Goal: Information Seeking & Learning: Find specific fact

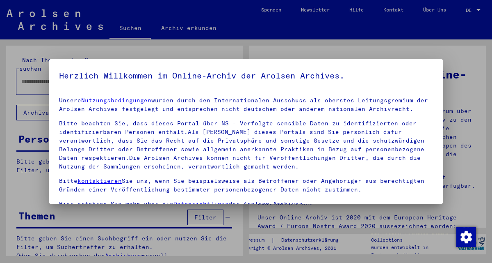
click at [71, 74] on h5 "Herzlich Willkommen im Online-Archiv der Arolsen Archives." at bounding box center [246, 75] width 374 height 13
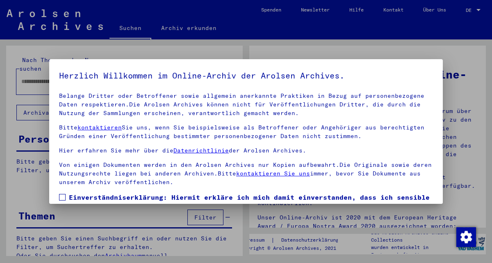
scroll to position [67, 0]
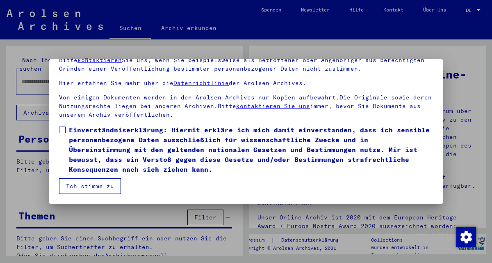
click at [64, 130] on span at bounding box center [62, 129] width 7 height 7
click at [82, 186] on button "Ich stimme zu" at bounding box center [90, 186] width 62 height 16
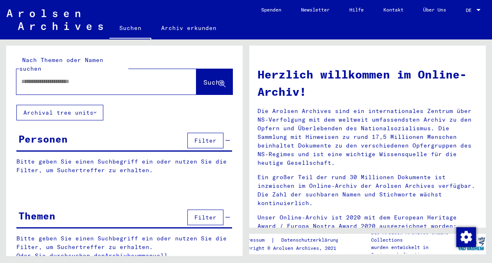
click at [73, 77] on input "text" at bounding box center [96, 81] width 151 height 9
type input "**********"
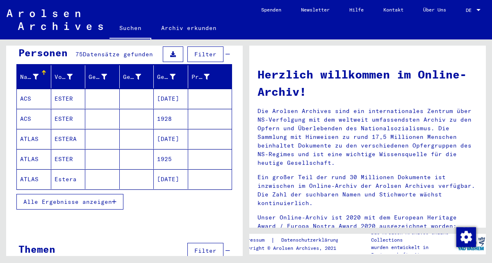
scroll to position [99, 0]
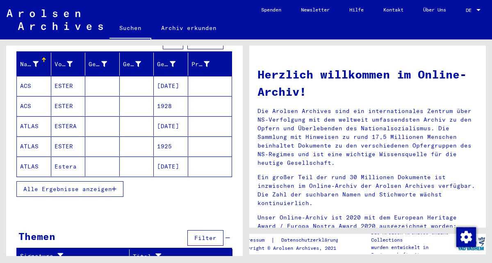
click at [111, 185] on span "Alle Ergebnisse anzeigen" at bounding box center [67, 188] width 89 height 7
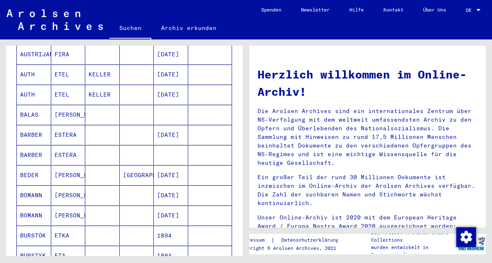
scroll to position [517, 0]
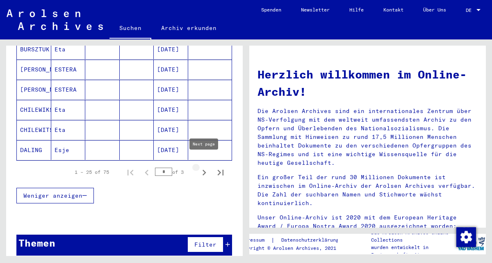
click at [204, 167] on icon "Next page" at bounding box center [204, 172] width 11 height 11
type input "*"
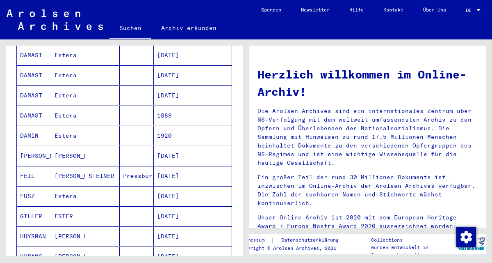
scroll to position [0, 0]
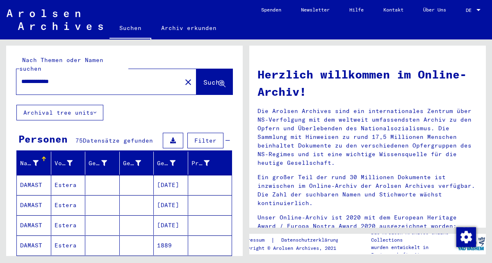
drag, startPoint x: 50, startPoint y: 73, endPoint x: 14, endPoint y: 71, distance: 37.0
click at [21, 77] on input "**********" at bounding box center [96, 81] width 151 height 9
type input "*****"
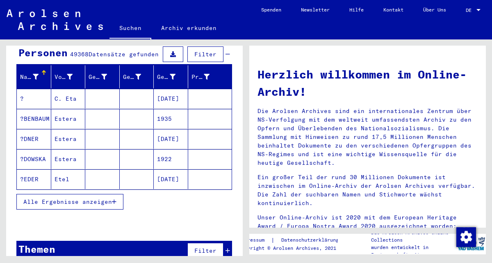
scroll to position [92, 0]
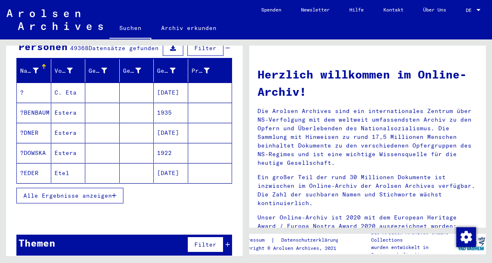
click at [110, 192] on span "Alle Ergebnisse anzeigen" at bounding box center [67, 195] width 89 height 7
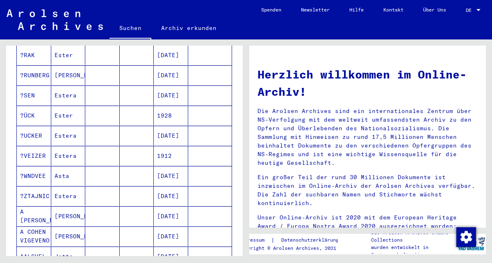
scroll to position [480, 0]
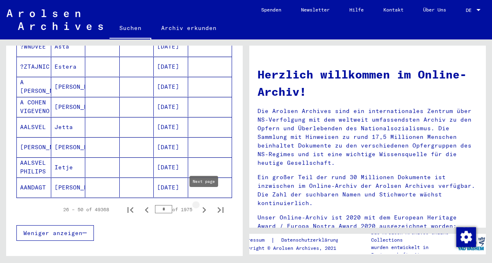
click at [203, 204] on icon "Next page" at bounding box center [204, 209] width 11 height 11
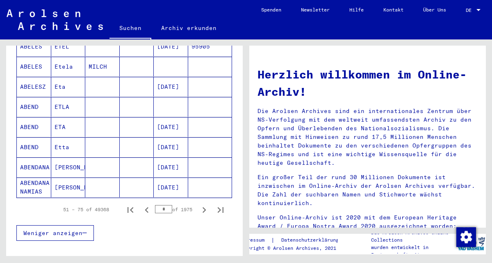
click at [203, 204] on icon "Next page" at bounding box center [204, 209] width 11 height 11
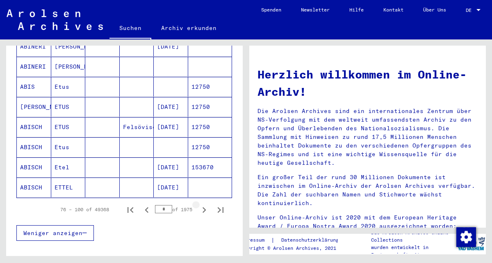
click at [203, 204] on icon "Next page" at bounding box center [204, 209] width 11 height 11
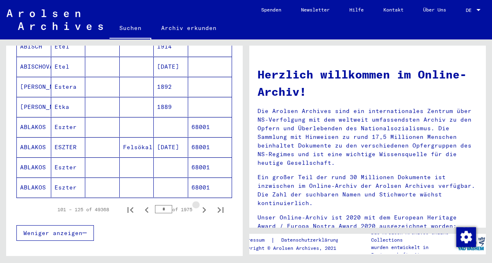
click at [203, 204] on icon "Next page" at bounding box center [204, 209] width 11 height 11
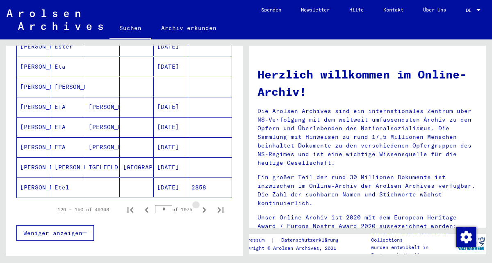
click at [203, 204] on icon "Next page" at bounding box center [204, 209] width 11 height 11
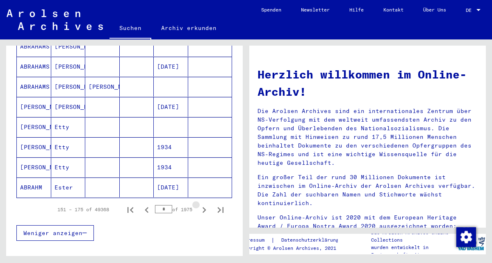
click at [203, 204] on icon "Next page" at bounding box center [204, 209] width 11 height 11
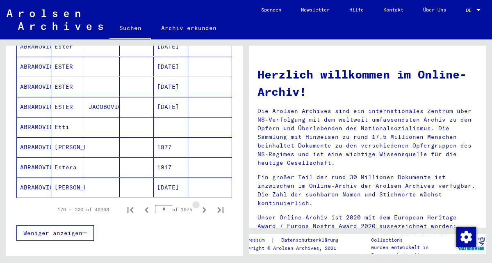
click at [203, 204] on icon "Next page" at bounding box center [204, 209] width 11 height 11
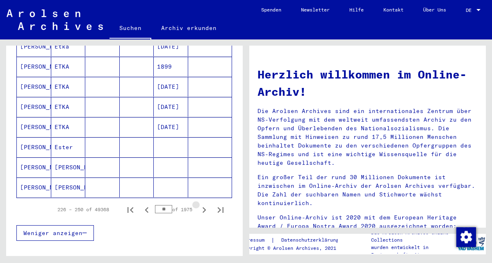
click at [203, 204] on icon "Next page" at bounding box center [204, 209] width 11 height 11
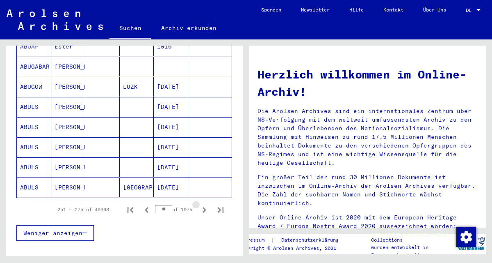
click at [203, 204] on icon "Next page" at bounding box center [204, 209] width 11 height 11
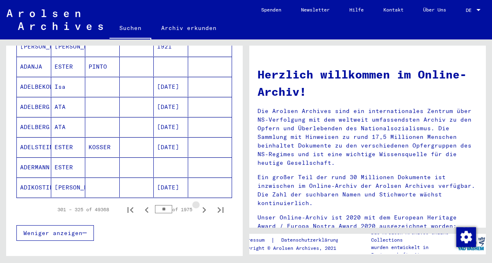
click at [203, 204] on icon "Next page" at bounding box center [204, 209] width 11 height 11
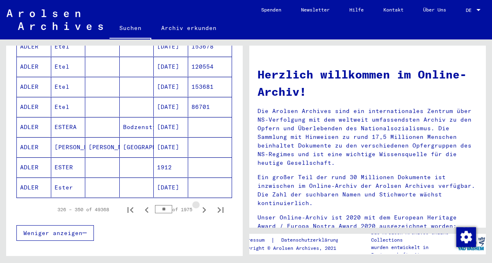
click at [203, 204] on icon "Next page" at bounding box center [204, 209] width 11 height 11
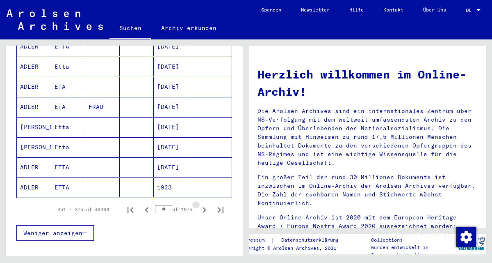
click at [203, 204] on icon "Next page" at bounding box center [204, 209] width 11 height 11
type input "**"
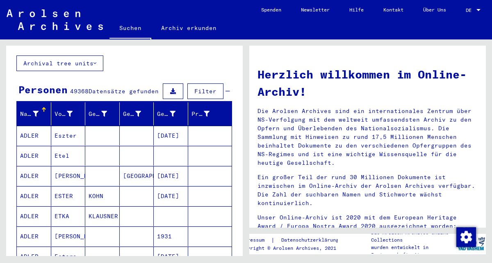
scroll to position [0, 0]
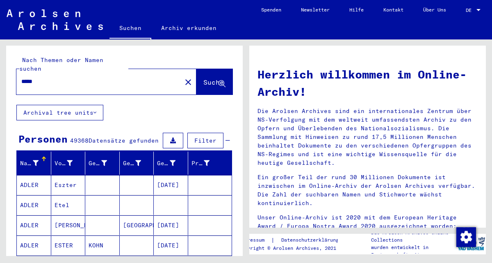
click at [202, 137] on span "Filter" at bounding box center [205, 140] width 22 height 7
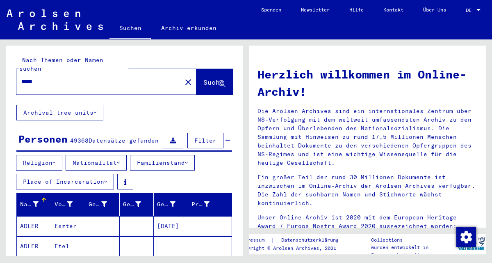
click at [112, 77] on input "*****" at bounding box center [96, 81] width 151 height 9
type input "**********"
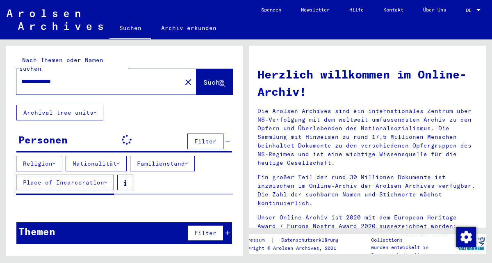
click at [96, 110] on icon at bounding box center [95, 113] width 3 height 6
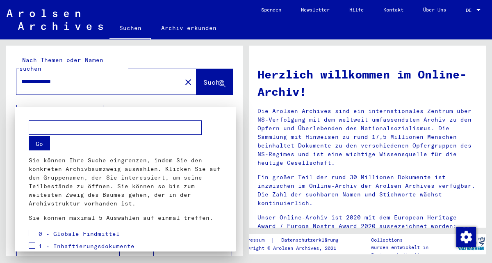
click at [97, 105] on div at bounding box center [246, 131] width 492 height 263
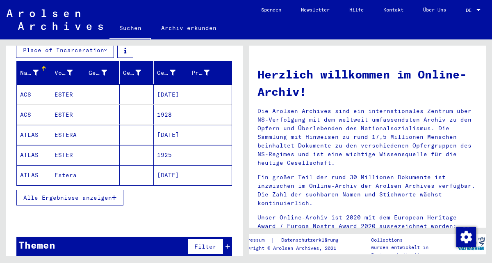
scroll to position [133, 0]
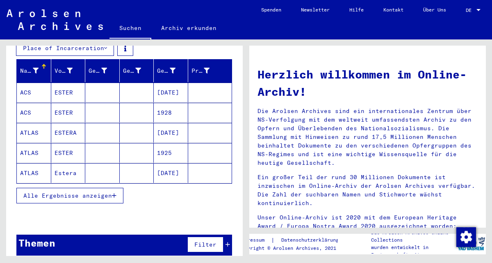
click at [115, 192] on icon "button" at bounding box center [114, 195] width 5 height 6
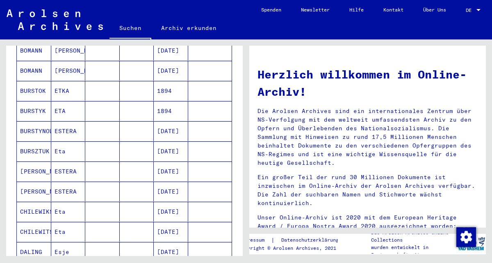
scroll to position [558, 0]
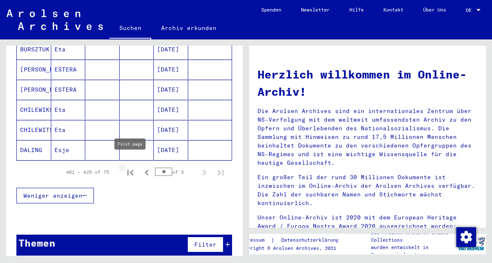
click at [133, 167] on icon "First page" at bounding box center [130, 172] width 11 height 11
click at [206, 169] on icon "Next page" at bounding box center [205, 172] width 4 height 6
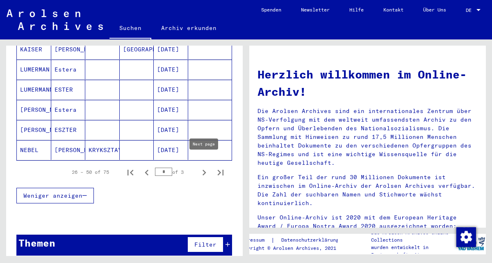
click at [204, 167] on icon "Next page" at bounding box center [204, 172] width 11 height 11
type input "*"
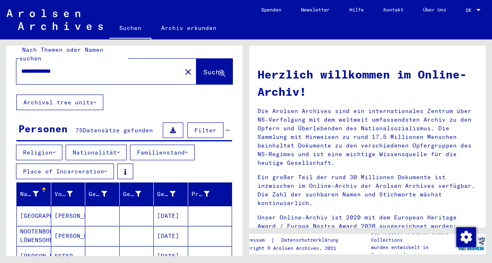
scroll to position [0, 0]
